Goal: Information Seeking & Learning: Learn about a topic

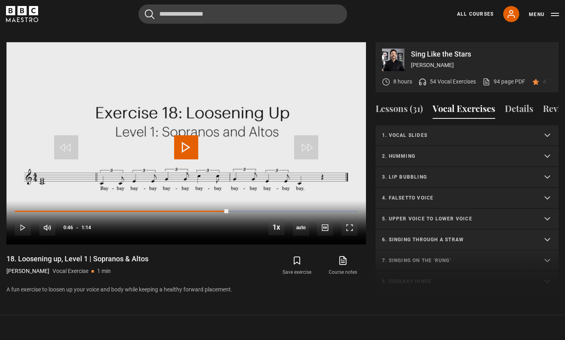
scroll to position [340, 0]
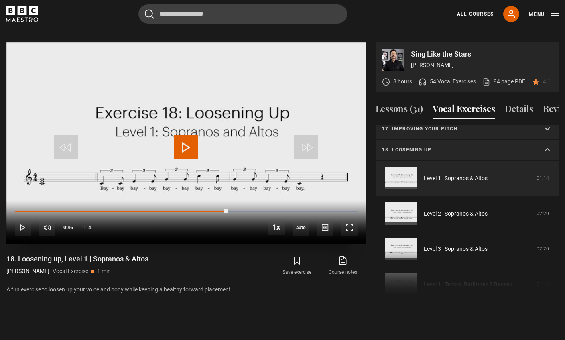
click at [189, 144] on span "Video Player" at bounding box center [186, 147] width 24 height 24
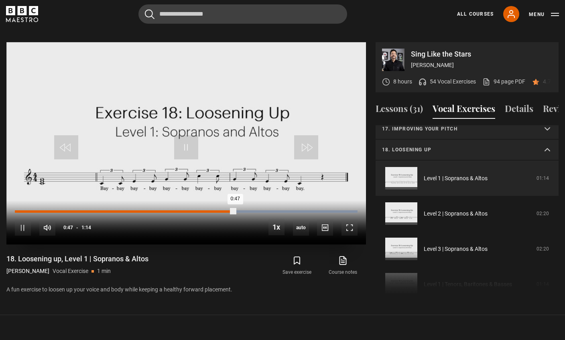
click at [17, 210] on div "0:00" at bounding box center [17, 211] width 1 height 2
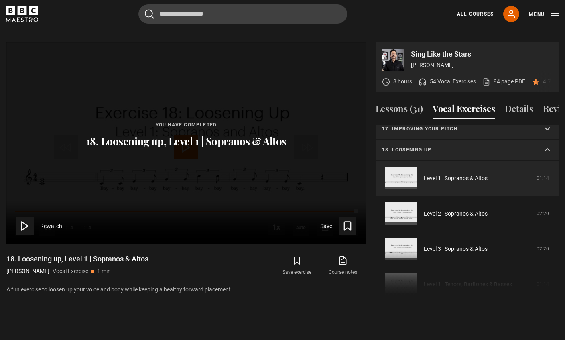
click at [30, 220] on icon at bounding box center [24, 225] width 11 height 11
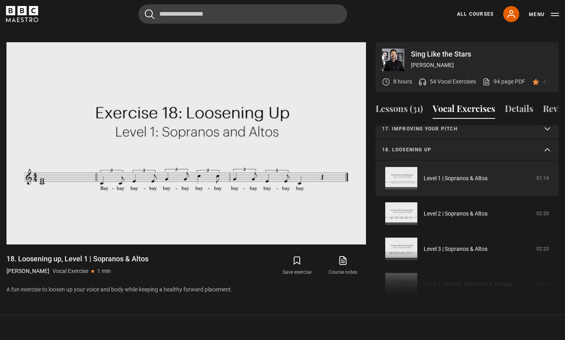
click at [549, 140] on summary "18. Loosening up" at bounding box center [466, 150] width 183 height 21
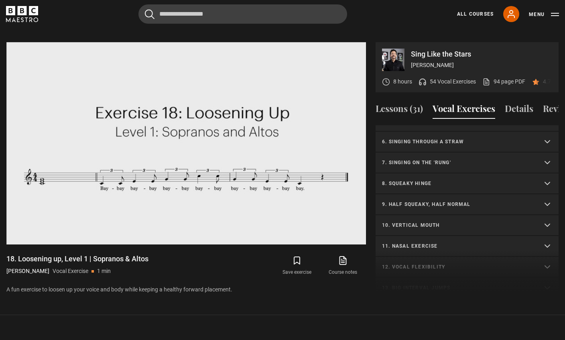
scroll to position [0, 0]
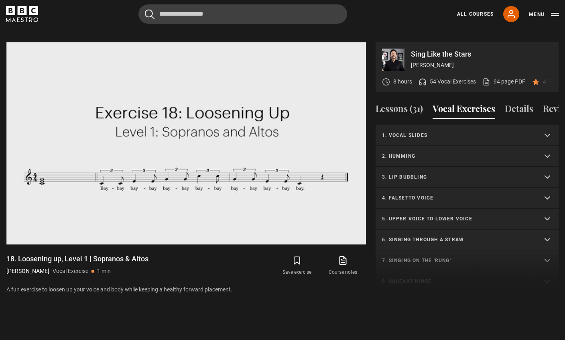
click at [428, 132] on p "1. Vocal slides" at bounding box center [457, 135] width 151 height 7
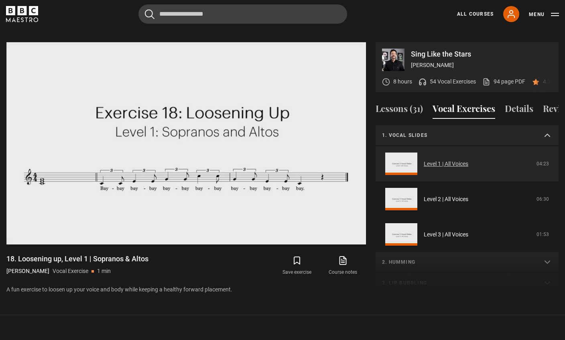
click at [438, 160] on link "Level 1 | All Voices" at bounding box center [446, 164] width 45 height 8
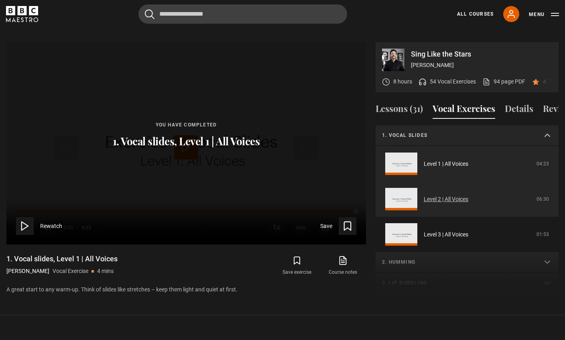
click at [435, 195] on link "Level 2 | All Voices" at bounding box center [446, 199] width 45 height 8
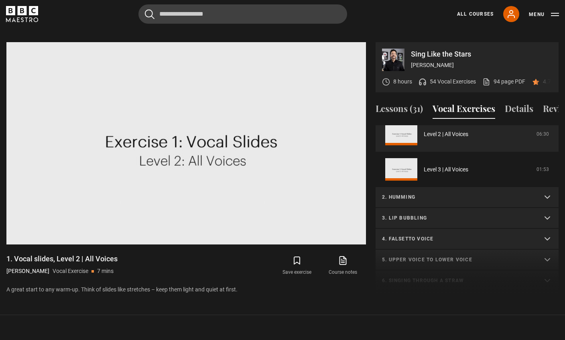
scroll to position [67, 0]
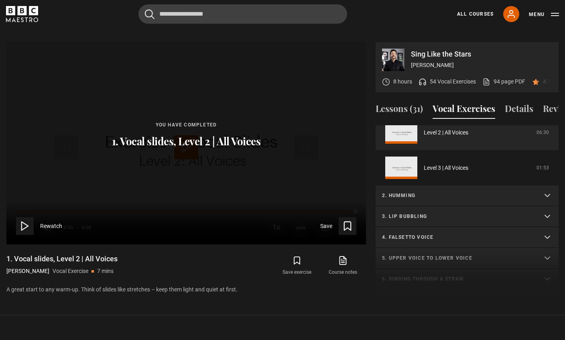
click at [406, 192] on p "2. Humming" at bounding box center [457, 195] width 151 height 7
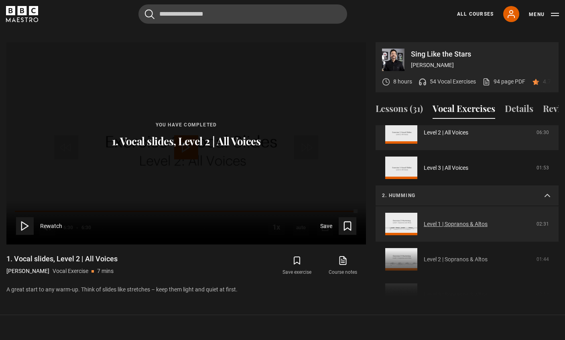
click at [445, 220] on link "Level 1 | Sopranos & Altos" at bounding box center [456, 224] width 64 height 8
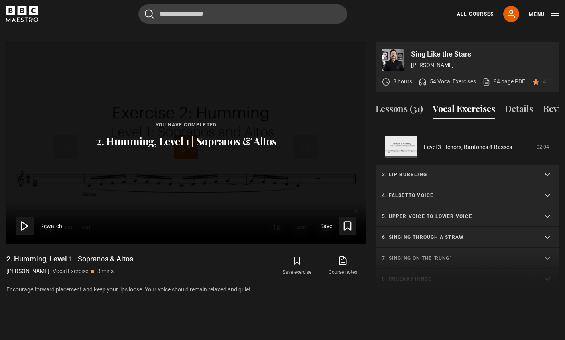
scroll to position [221, 0]
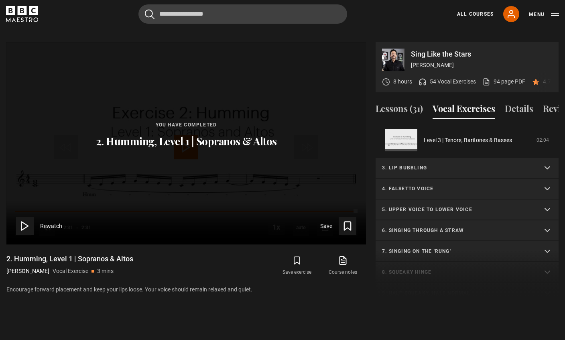
click at [436, 158] on summary "3. Lip bubbling" at bounding box center [466, 168] width 183 height 21
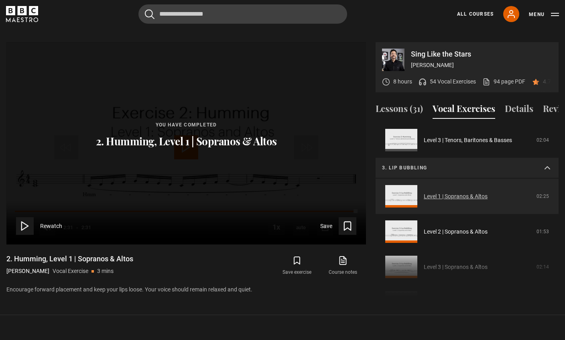
click at [442, 192] on link "Level 1 | Sopranos & Altos" at bounding box center [456, 196] width 64 height 8
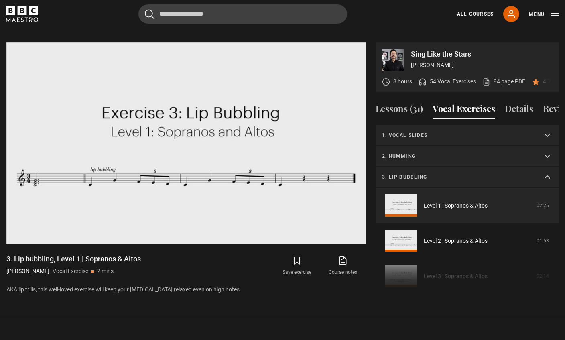
scroll to position [27, 0]
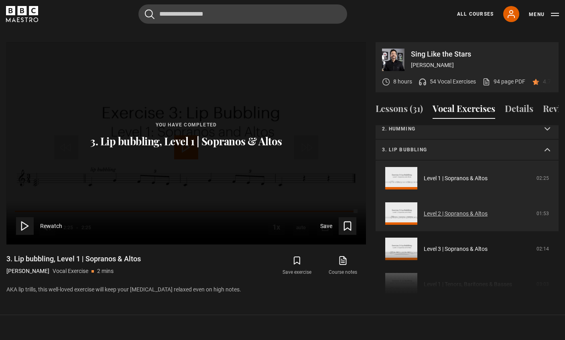
click at [456, 209] on link "Level 2 | Sopranos & Altos" at bounding box center [456, 213] width 64 height 8
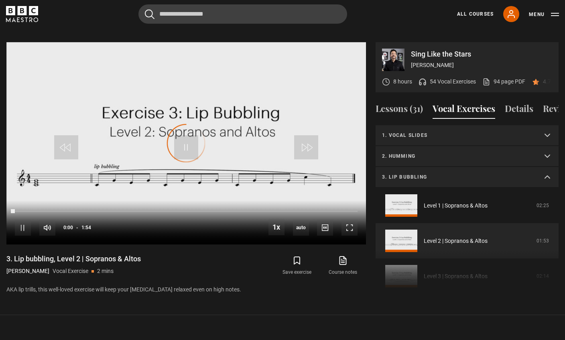
scroll to position [63, 0]
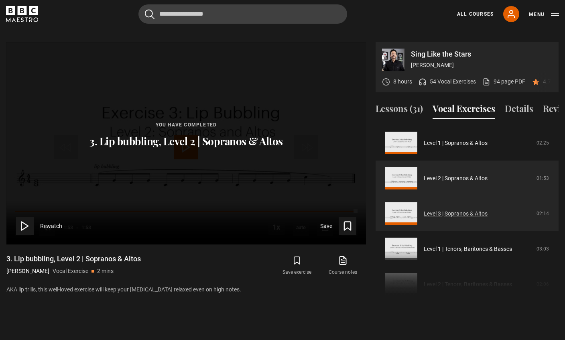
click at [437, 209] on link "Level 3 | Sopranos & Altos" at bounding box center [456, 213] width 64 height 8
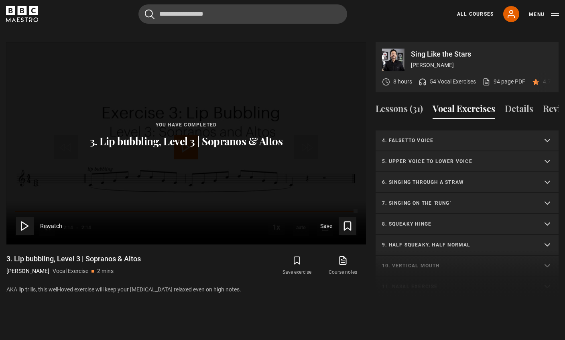
scroll to position [283, 0]
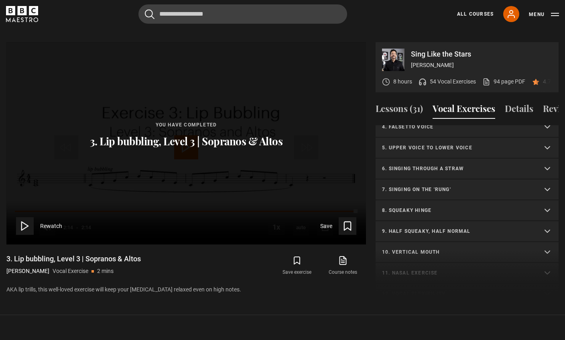
click at [421, 123] on p "4. Falsetto voice" at bounding box center [457, 126] width 151 height 7
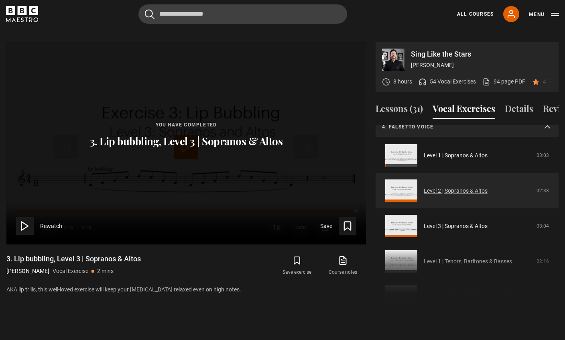
click at [445, 187] on link "Level 2 | Sopranos & Altos" at bounding box center [456, 191] width 64 height 8
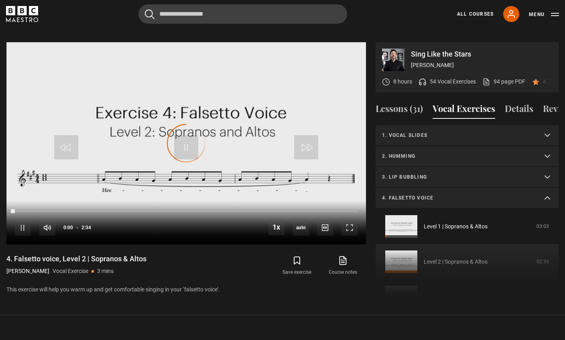
scroll to position [83, 0]
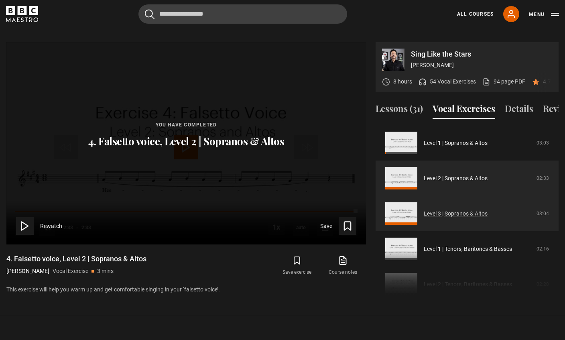
click at [455, 209] on link "Level 3 | Sopranos & Altos" at bounding box center [456, 213] width 64 height 8
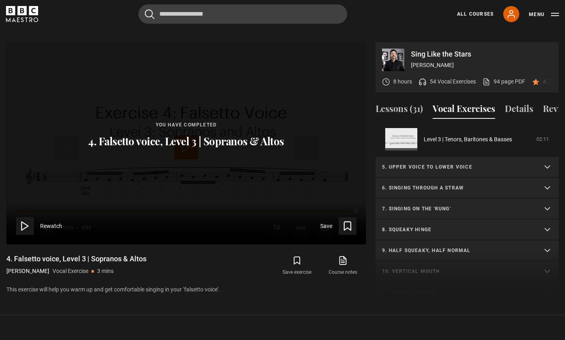
scroll to position [264, 0]
click at [408, 162] on p "5. Upper voice to lower voice" at bounding box center [457, 165] width 151 height 7
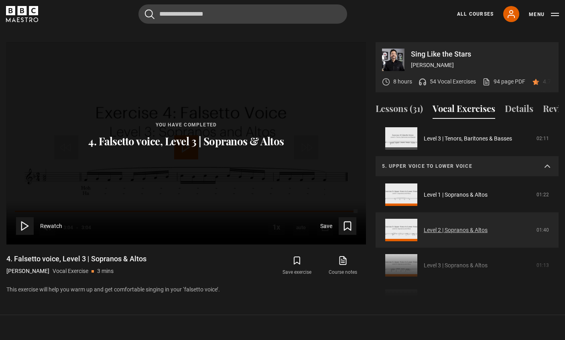
click at [438, 226] on link "Level 2 | Sopranos & Altos" at bounding box center [456, 230] width 64 height 8
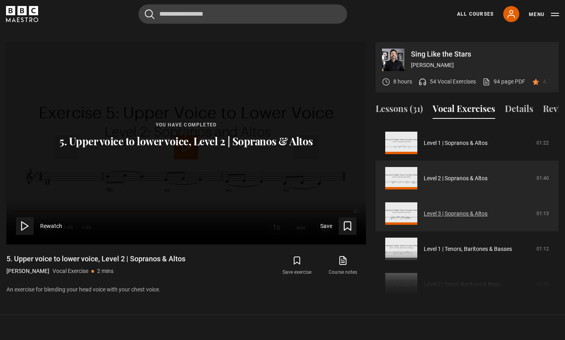
click at [482, 209] on link "Level 3 | Sopranos & Altos" at bounding box center [456, 213] width 64 height 8
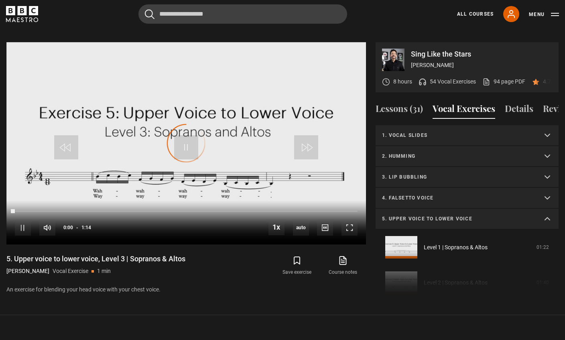
scroll to position [140, 0]
